Goal: Book appointment/travel/reservation

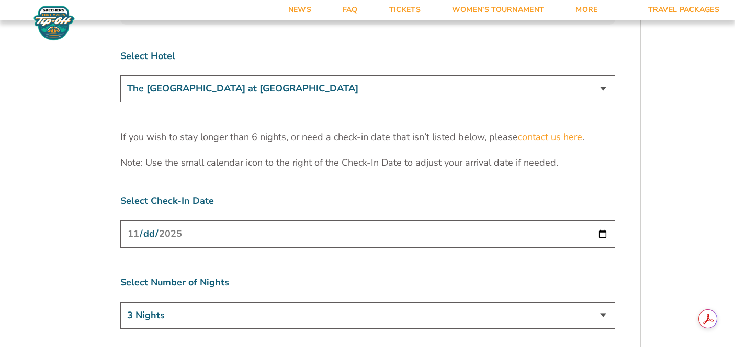
scroll to position [3209, 0]
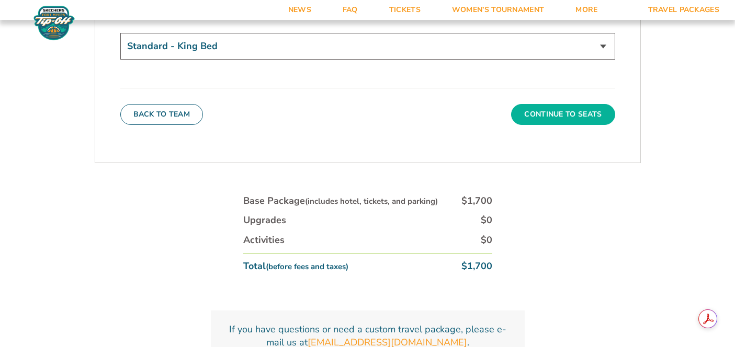
click at [569, 104] on button "Continue To Seats" at bounding box center [563, 114] width 104 height 21
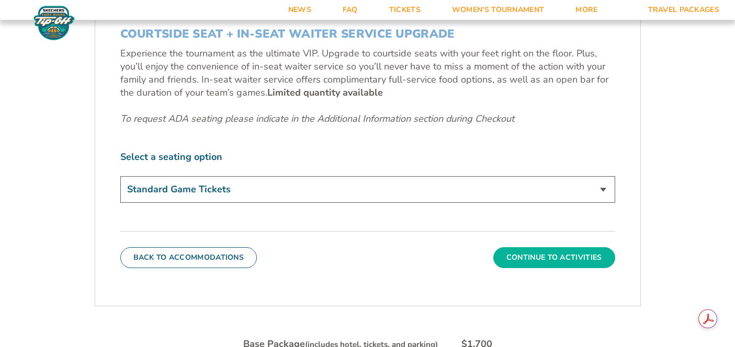
click at [583, 259] on button "Continue To Activities" at bounding box center [554, 257] width 122 height 21
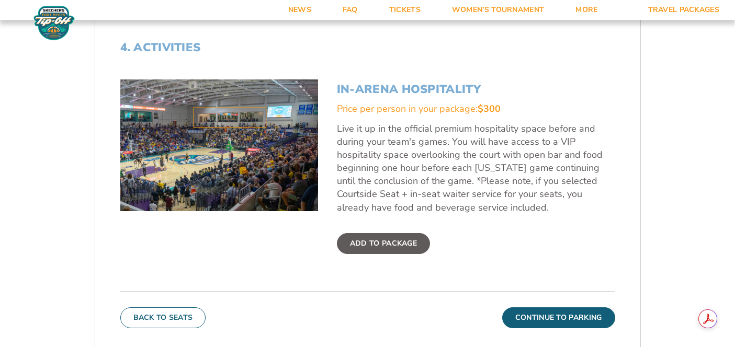
scroll to position [350, 0]
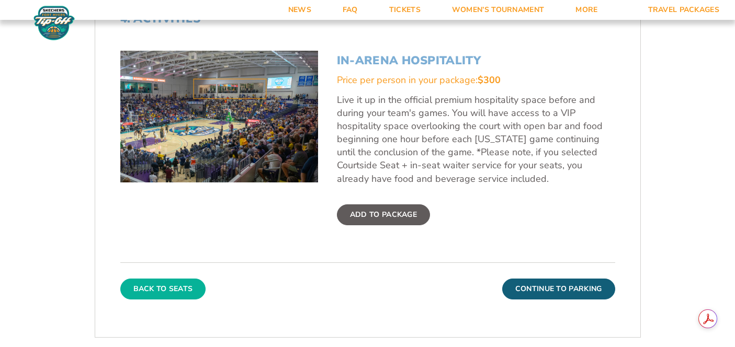
click at [186, 290] on button "Back To Seats" at bounding box center [163, 289] width 86 height 21
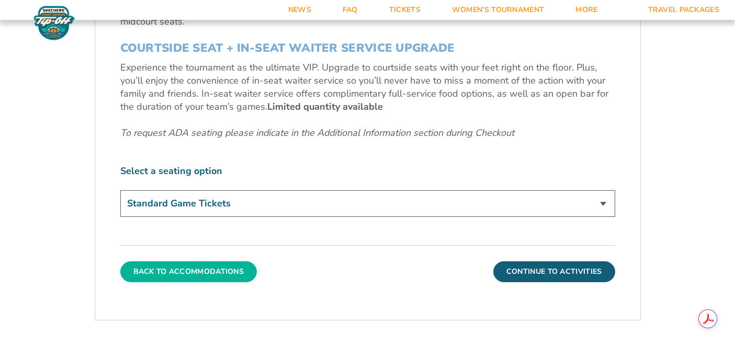
click at [201, 269] on button "Back To Accommodations" at bounding box center [188, 272] width 137 height 21
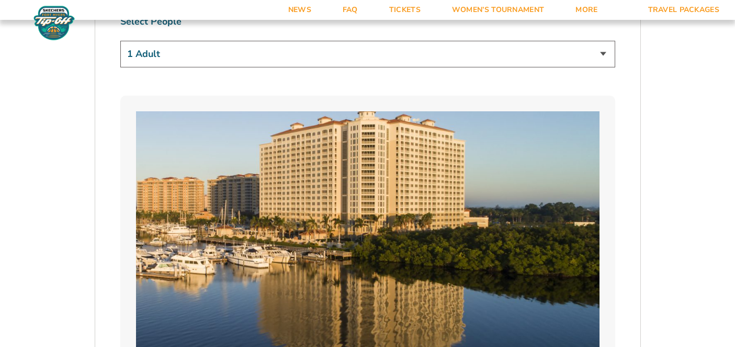
scroll to position [704, 0]
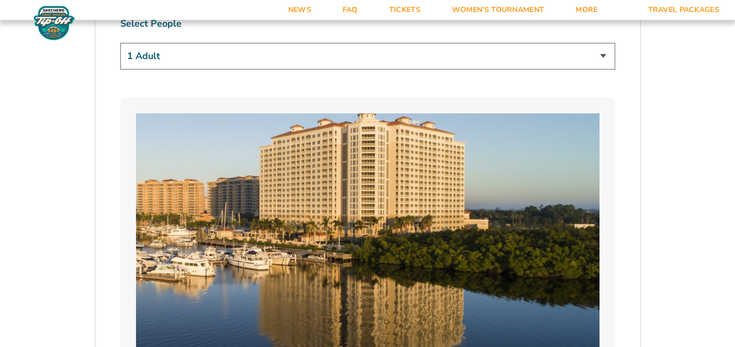
click at [448, 39] on div "Select People 1 Adult 2 Adults 3 Adults 4 Adults 2 Adults + 1 Child 2 Adults + …" at bounding box center [367, 44] width 495 height 55
click at [451, 53] on select "1 Adult 2 Adults 3 Adults 4 Adults 2 Adults + 1 Child 2 Adults + 2 Children 2 A…" at bounding box center [367, 56] width 495 height 27
select select "2 Adults"
click at [120, 43] on select "1 Adult 2 Adults 3 Adults 4 Adults 2 Adults + 1 Child 2 Adults + 2 Children 2 A…" at bounding box center [367, 56] width 495 height 27
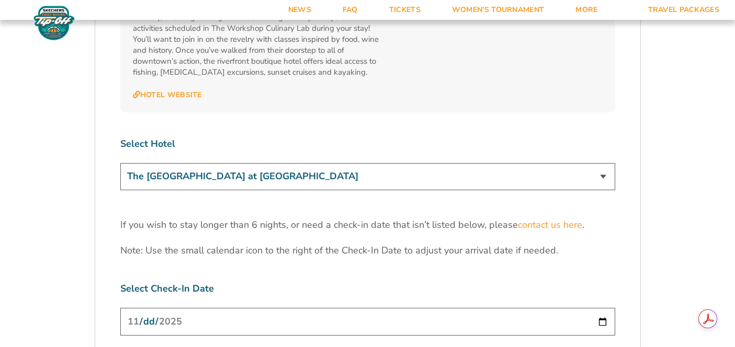
scroll to position [3129, 0]
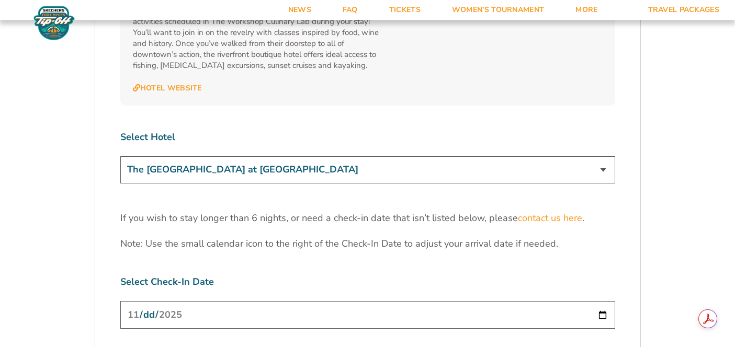
click at [430, 156] on select "The [GEOGRAPHIC_DATA] at [GEOGRAPHIC_DATA] [GEOGRAPHIC_DATA] [GEOGRAPHIC_DATA],…" at bounding box center [367, 169] width 495 height 27
select select "18478"
click at [120, 156] on select "The [GEOGRAPHIC_DATA] at [GEOGRAPHIC_DATA] [GEOGRAPHIC_DATA] [GEOGRAPHIC_DATA],…" at bounding box center [367, 169] width 495 height 27
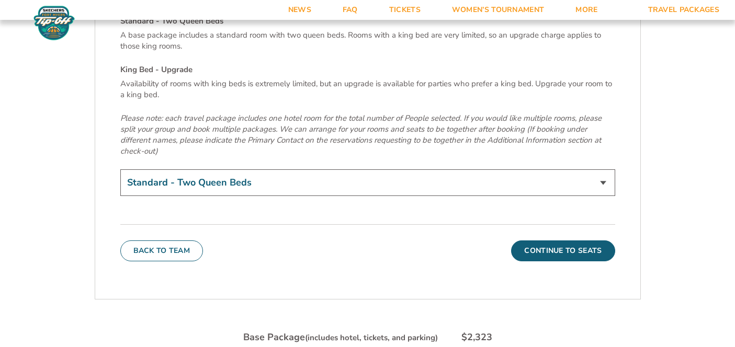
scroll to position [3579, 0]
click at [537, 168] on select "Standard - Two Queen Beds King Bed - Upgrade (+$15 per night)" at bounding box center [367, 181] width 495 height 27
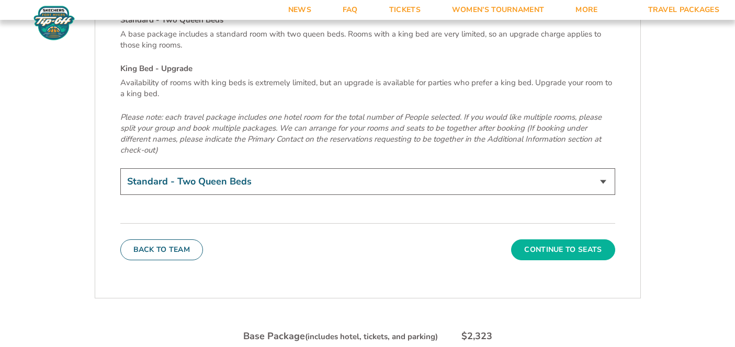
click at [566, 240] on button "Continue To Seats" at bounding box center [563, 250] width 104 height 21
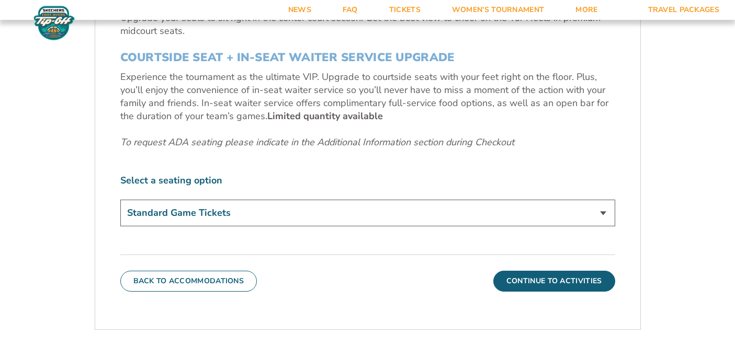
scroll to position [440, 0]
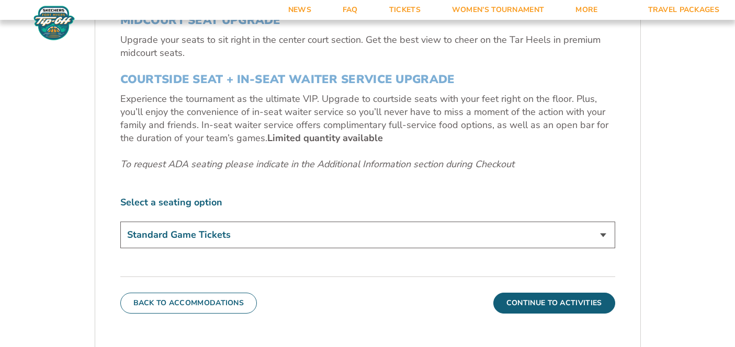
click at [563, 236] on select "Standard Game Tickets Midcourt Seat Upgrade (+$140 per person) Courtside Seat +…" at bounding box center [367, 235] width 495 height 27
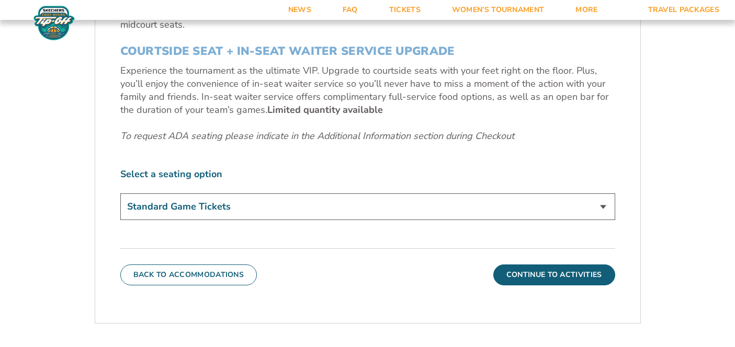
scroll to position [457, 0]
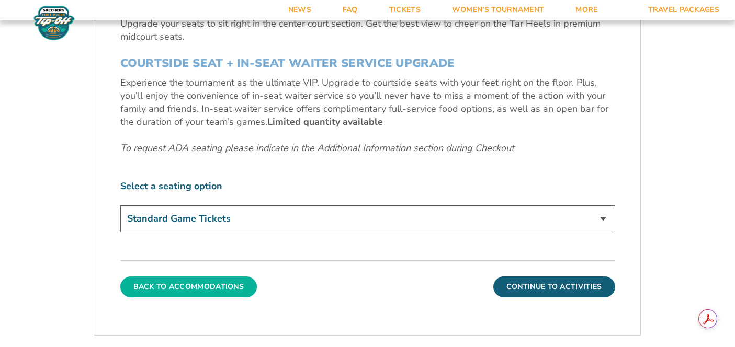
click at [224, 290] on button "Back To Accommodations" at bounding box center [188, 287] width 137 height 21
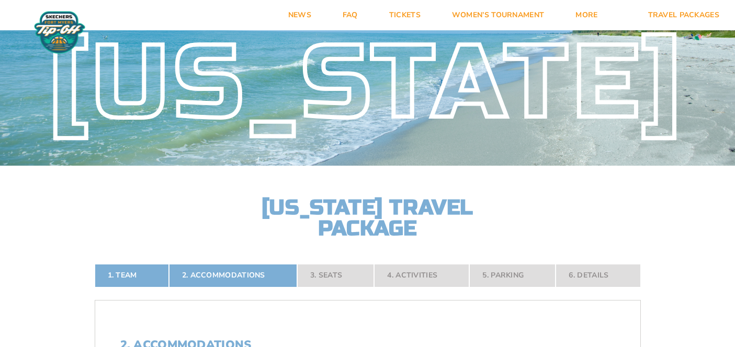
scroll to position [0, 0]
